Goal: Task Accomplishment & Management: Use online tool/utility

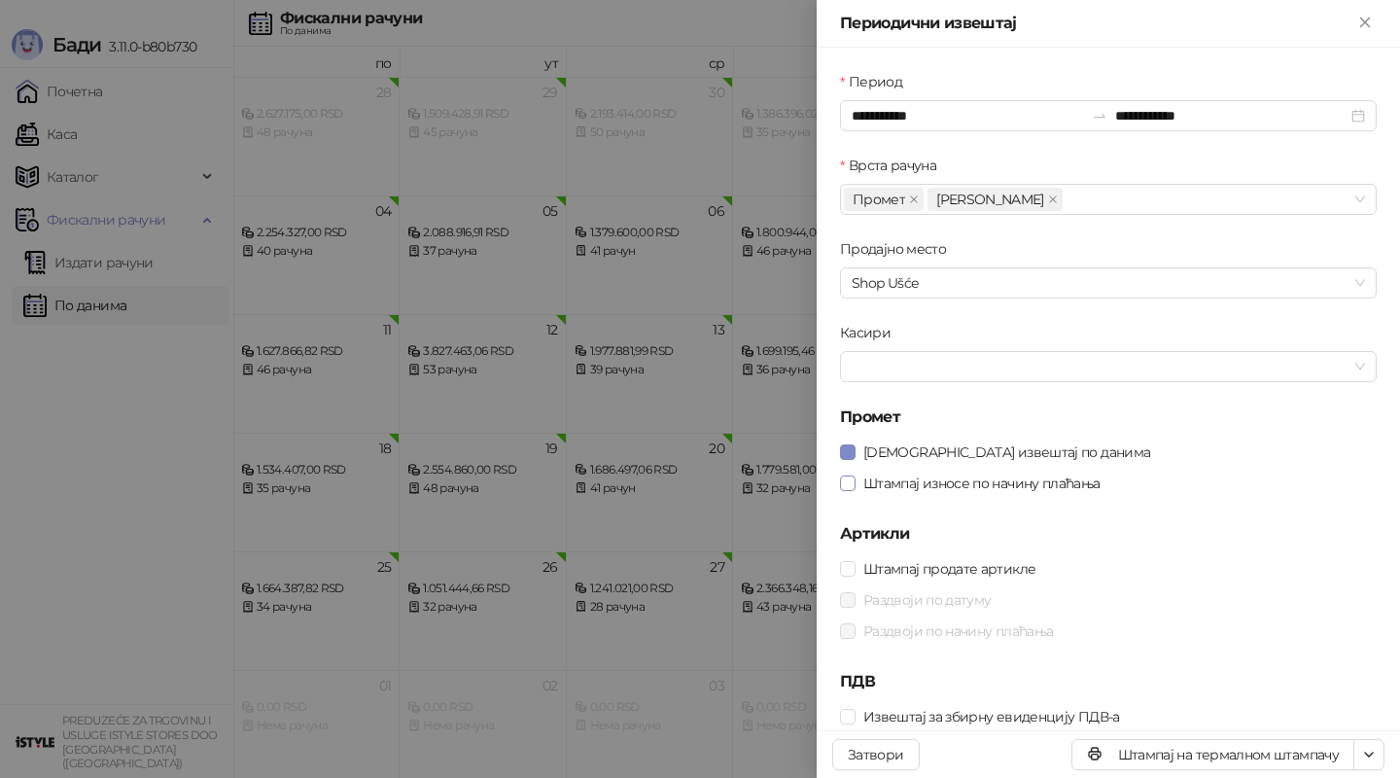
click at [885, 480] on span "Штампај износе по начину плаћања" at bounding box center [981, 482] width 253 height 21
click at [1048, 204] on span at bounding box center [1053, 199] width 10 height 21
click at [953, 105] on input "**********" at bounding box center [967, 115] width 232 height 21
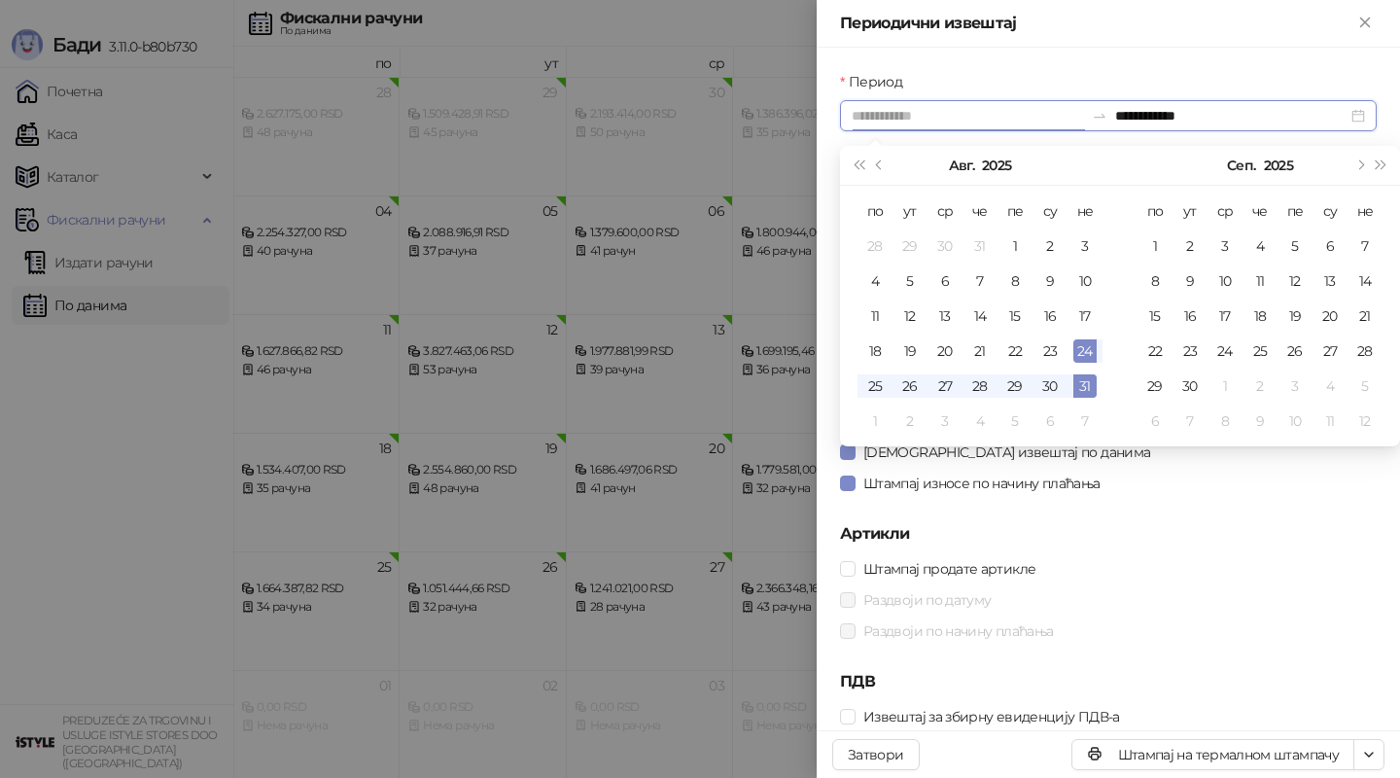
type input "**********"
click at [1083, 382] on div "31" at bounding box center [1084, 385] width 23 height 23
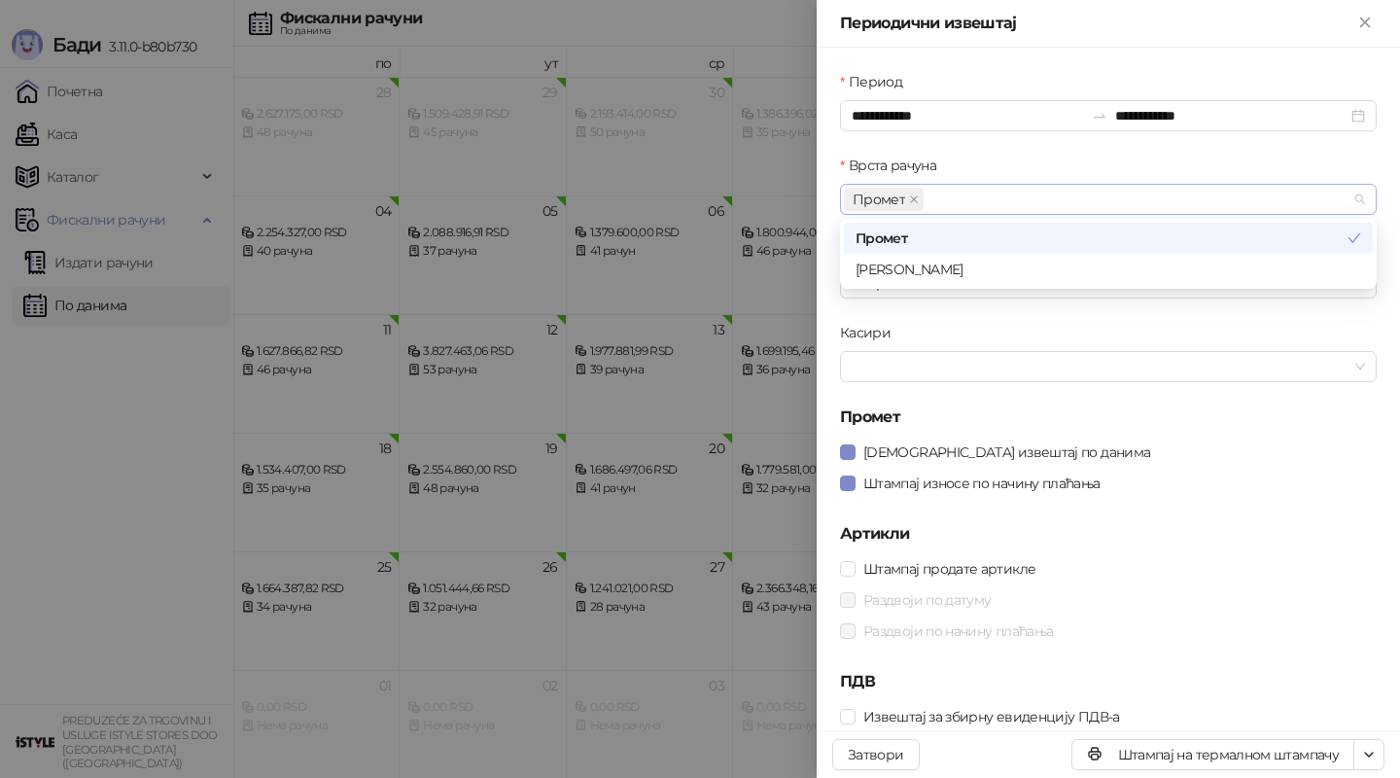
click at [985, 192] on div "Промет" at bounding box center [1098, 199] width 508 height 27
click at [897, 271] on div "[PERSON_NAME]" at bounding box center [1107, 269] width 505 height 21
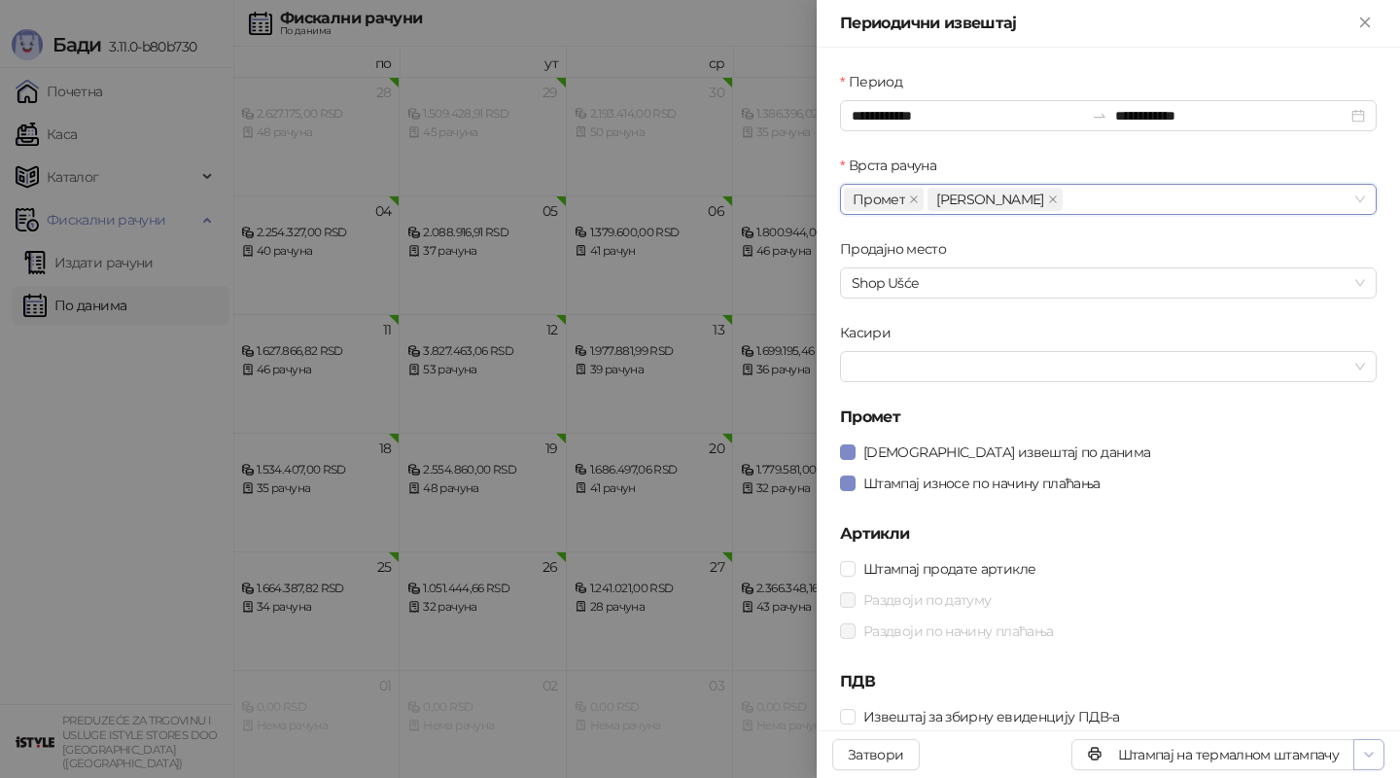
click at [1364, 748] on icon "button" at bounding box center [1369, 754] width 16 height 16
click at [1301, 677] on span "Штампај на А4 штампачу" at bounding box center [1284, 684] width 167 height 21
click at [893, 480] on span "Штампај износе по начину плаћања" at bounding box center [981, 482] width 253 height 21
click at [1049, 199] on icon "close" at bounding box center [1053, 199] width 8 height 8
click at [1370, 758] on icon "button" at bounding box center [1369, 754] width 16 height 16
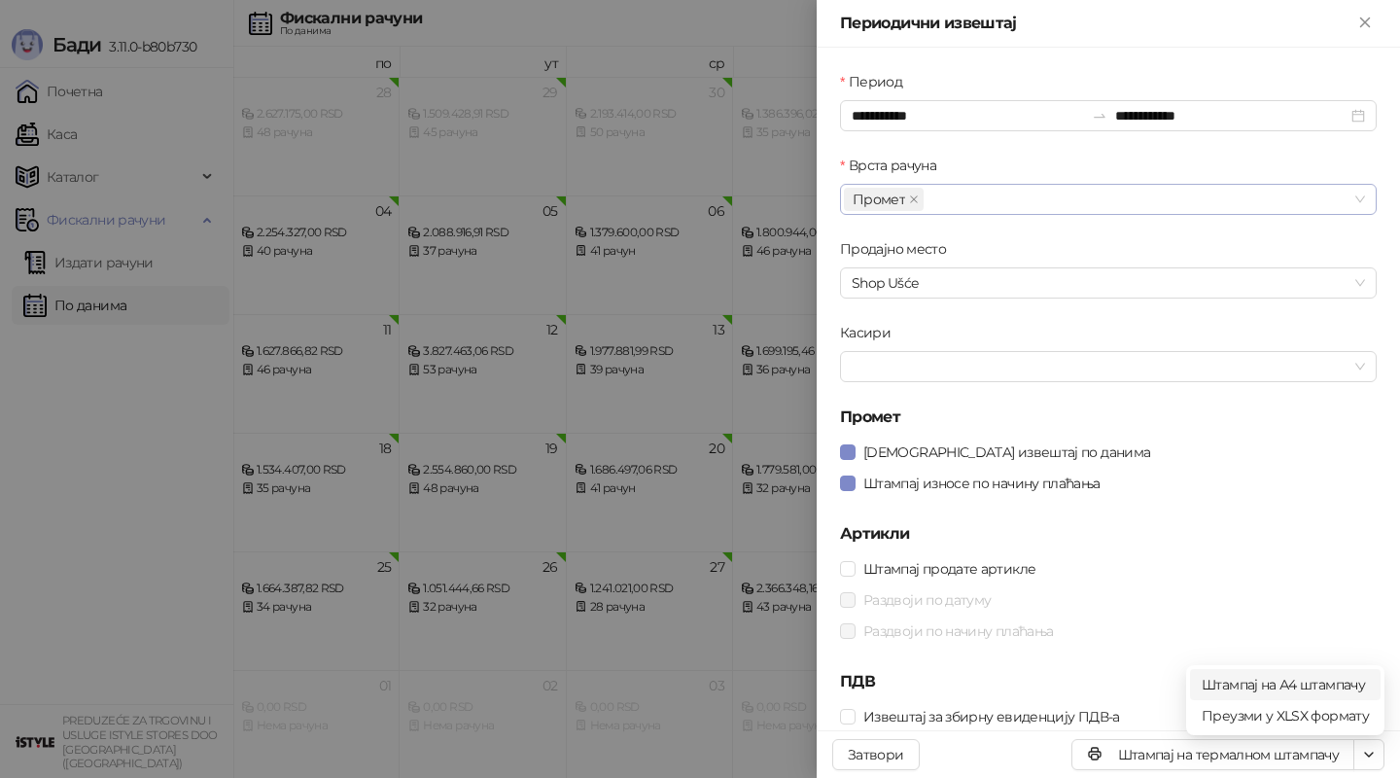
click at [1310, 677] on span "Штампај на А4 штампачу" at bounding box center [1284, 684] width 167 height 21
